Goal: Learn about a topic

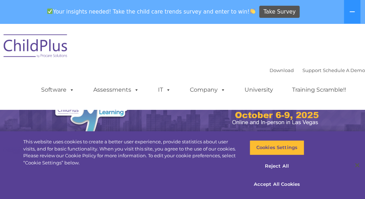
select select "MEDIUM"
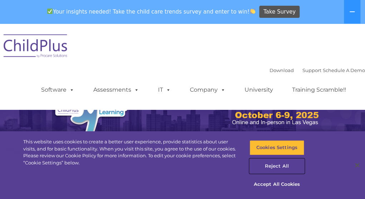
click at [268, 168] on button "Reject All" at bounding box center [276, 166] width 55 height 15
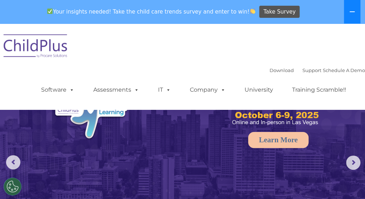
click at [350, 13] on button at bounding box center [352, 12] width 16 height 24
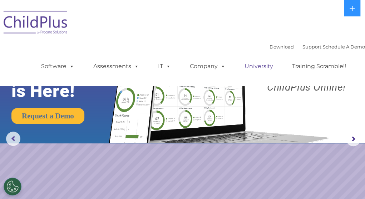
click at [252, 66] on link "University" at bounding box center [258, 66] width 43 height 14
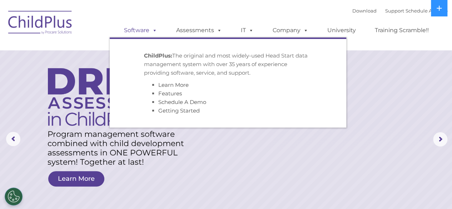
click at [153, 29] on span at bounding box center [153, 30] width 8 height 7
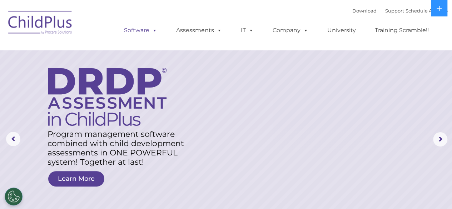
click at [153, 29] on span at bounding box center [153, 30] width 8 height 7
drag, startPoint x: 398, startPoint y: 16, endPoint x: 351, endPoint y: 34, distance: 50.0
click at [351, 34] on ul "Software ChildPlus: The original and most widely-used Head Start data managemen…" at bounding box center [279, 30] width 338 height 29
